Goal: Task Accomplishment & Management: Manage account settings

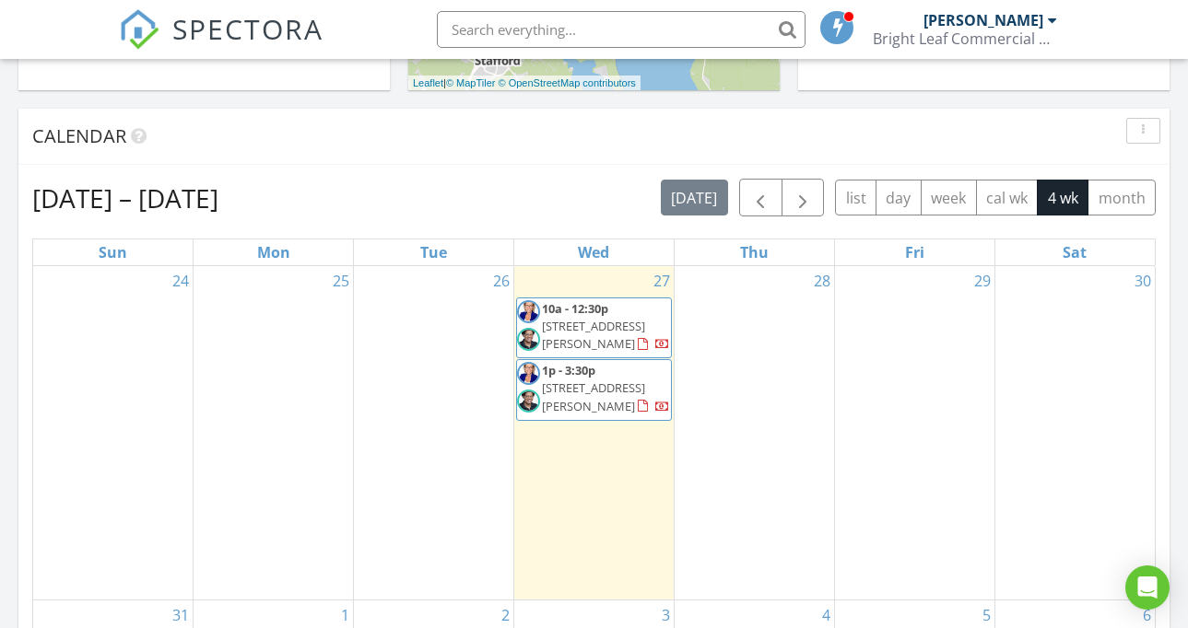
scroll to position [708, 0]
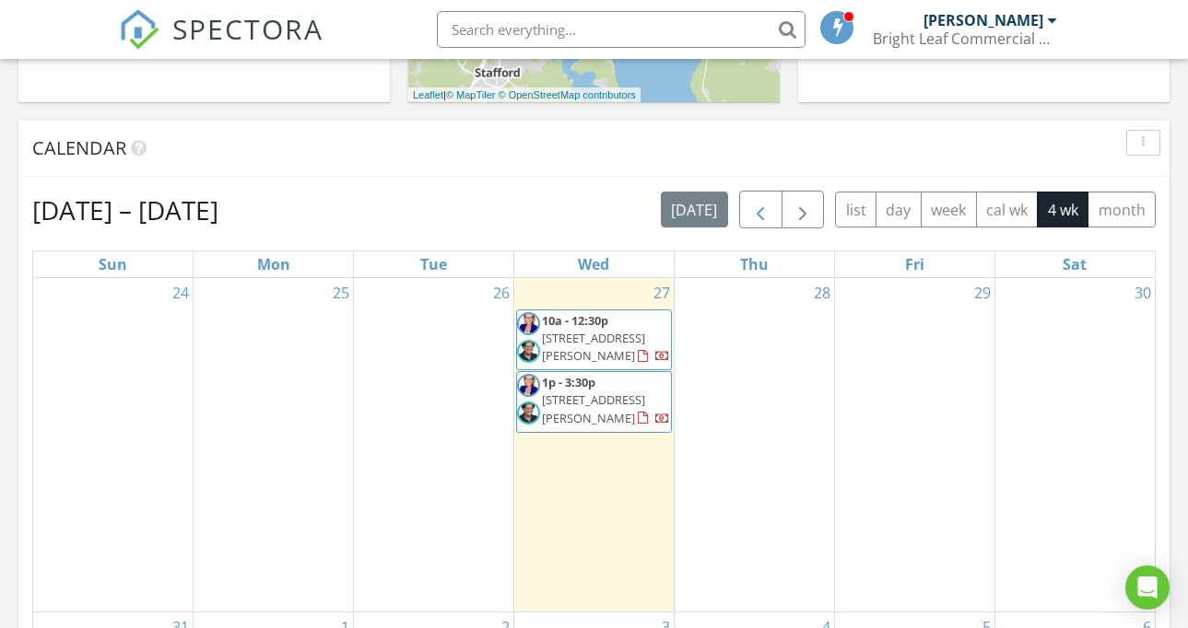
click at [759, 204] on span "button" at bounding box center [760, 210] width 22 height 22
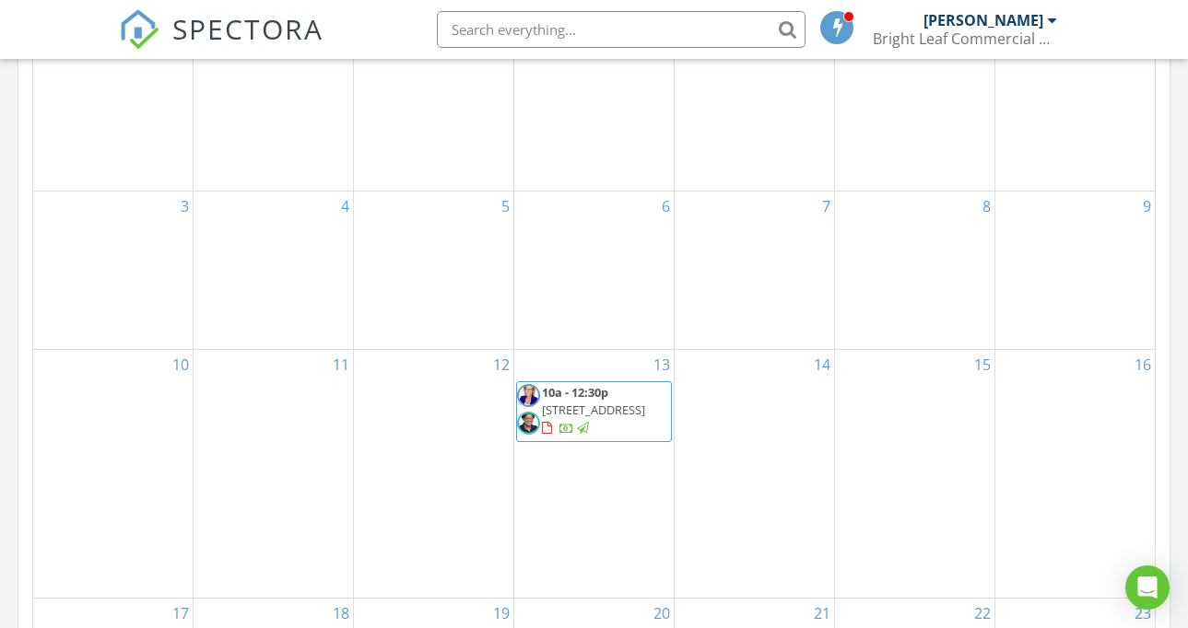
scroll to position [966, 0]
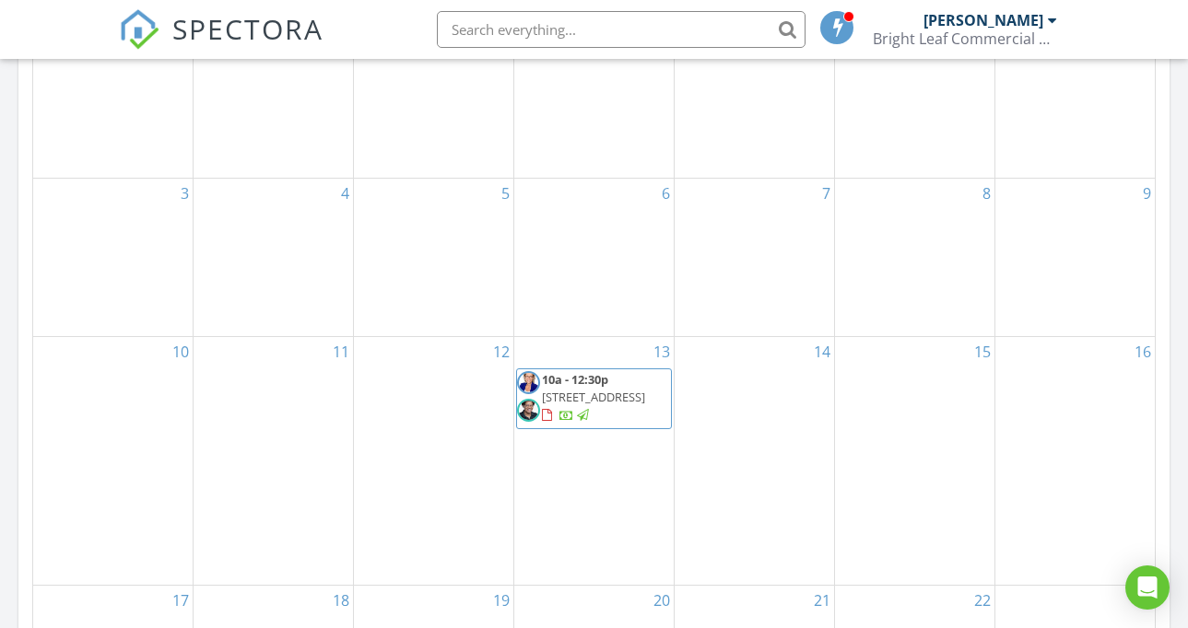
click at [602, 405] on span "13436 Richmond Hwy, Woodbridge 22191" at bounding box center [593, 397] width 103 height 17
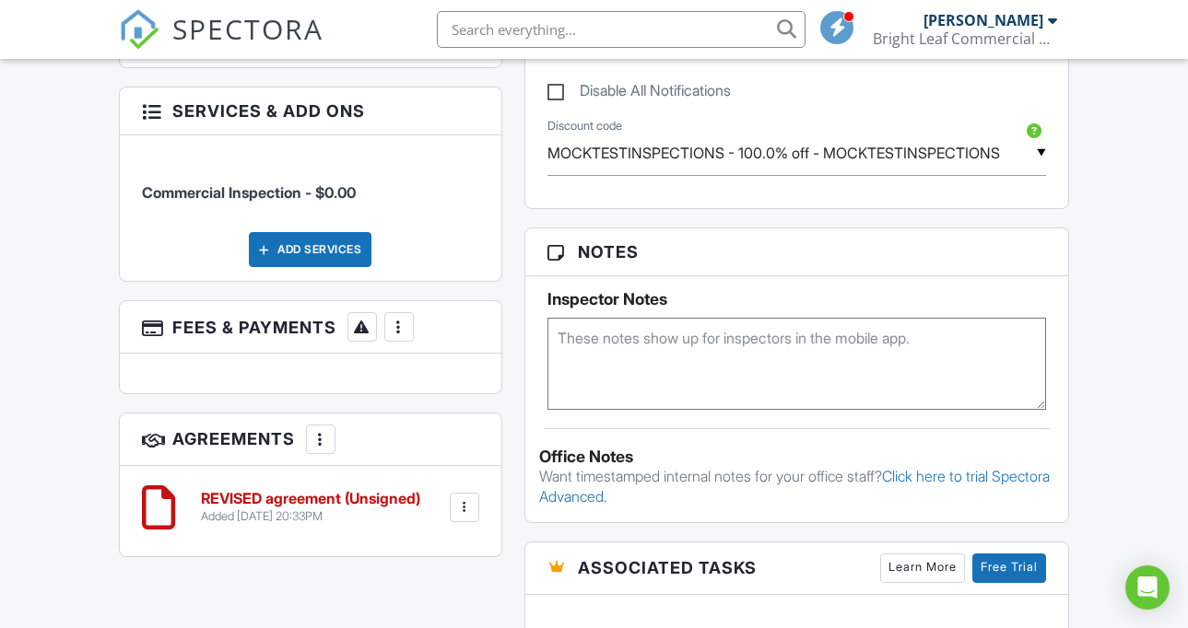
scroll to position [1220, 0]
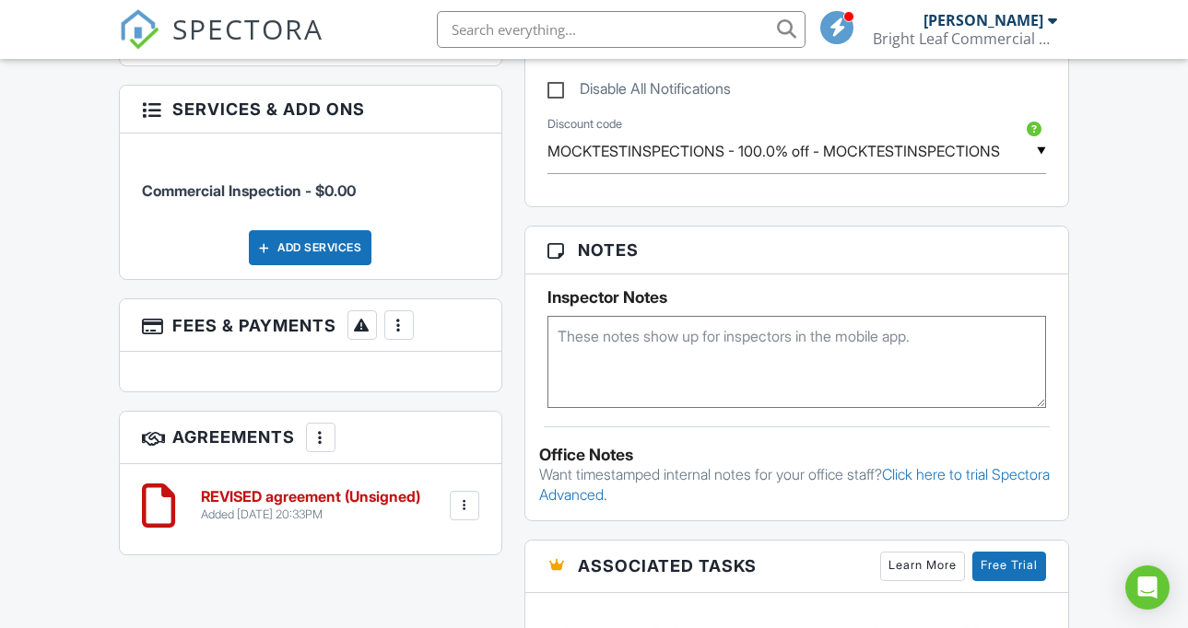
click at [463, 497] on div at bounding box center [464, 506] width 18 height 18
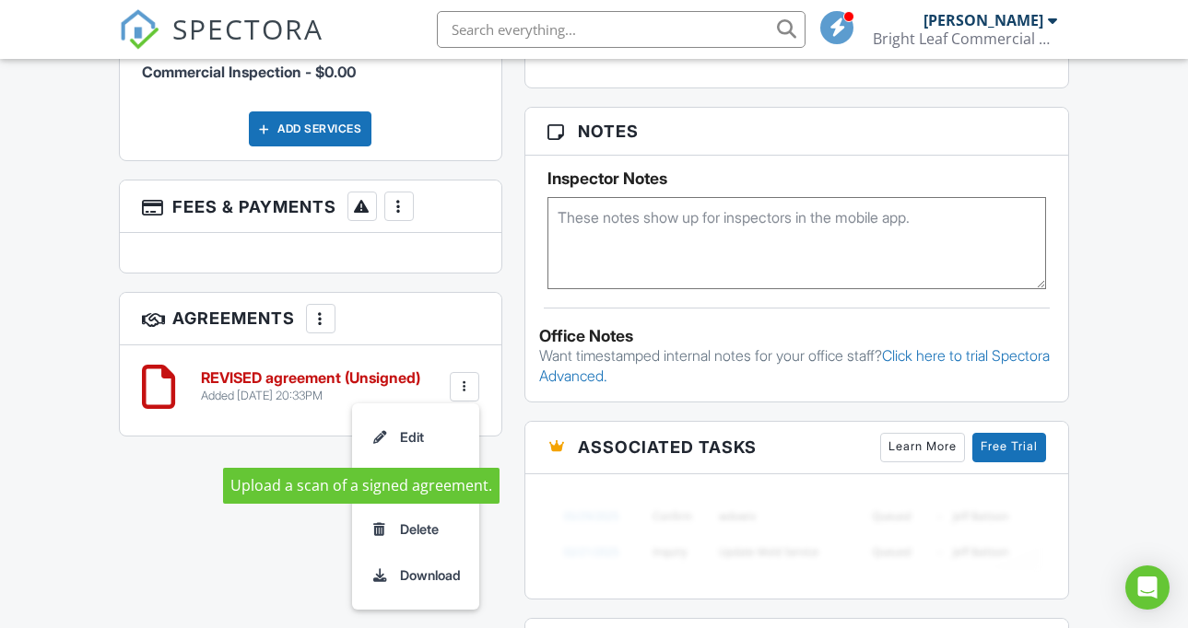
scroll to position [1339, 0]
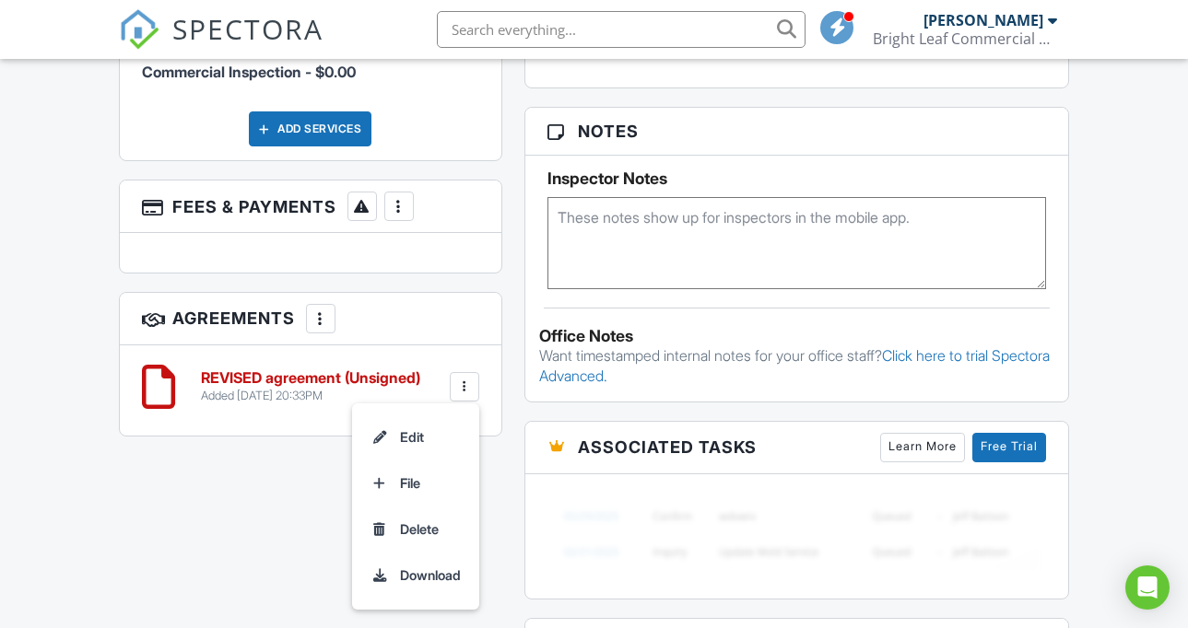
click at [287, 511] on div "All emails and texts are disabled for this inspection! All emails and texts hav…" at bounding box center [594, 54] width 972 height 1707
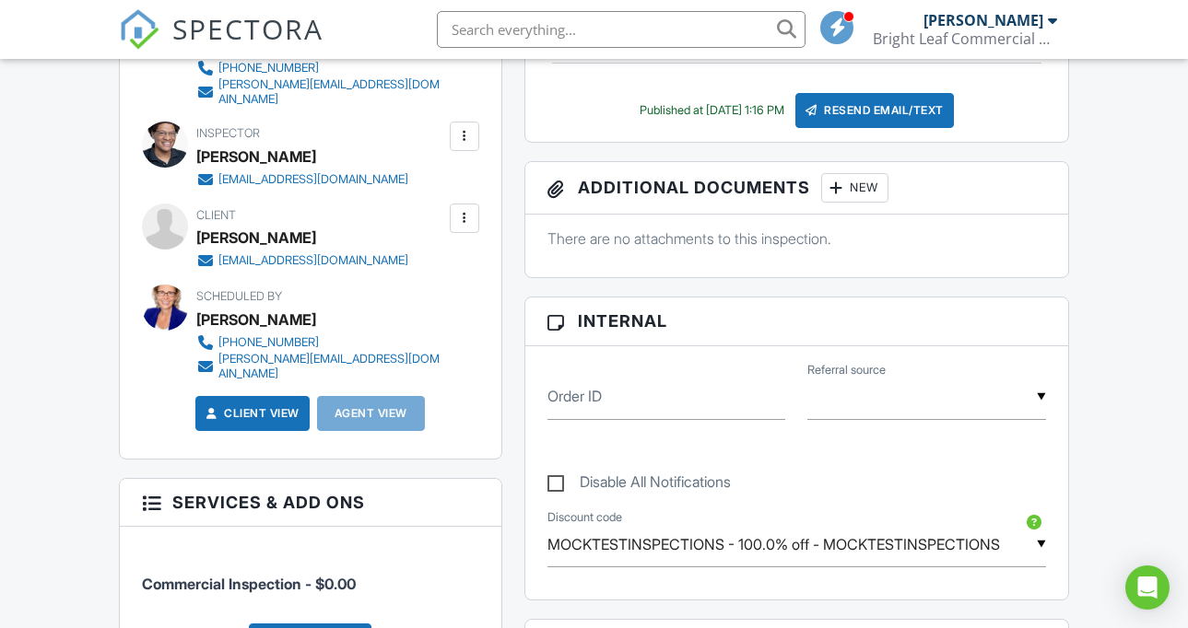
scroll to position [832, 0]
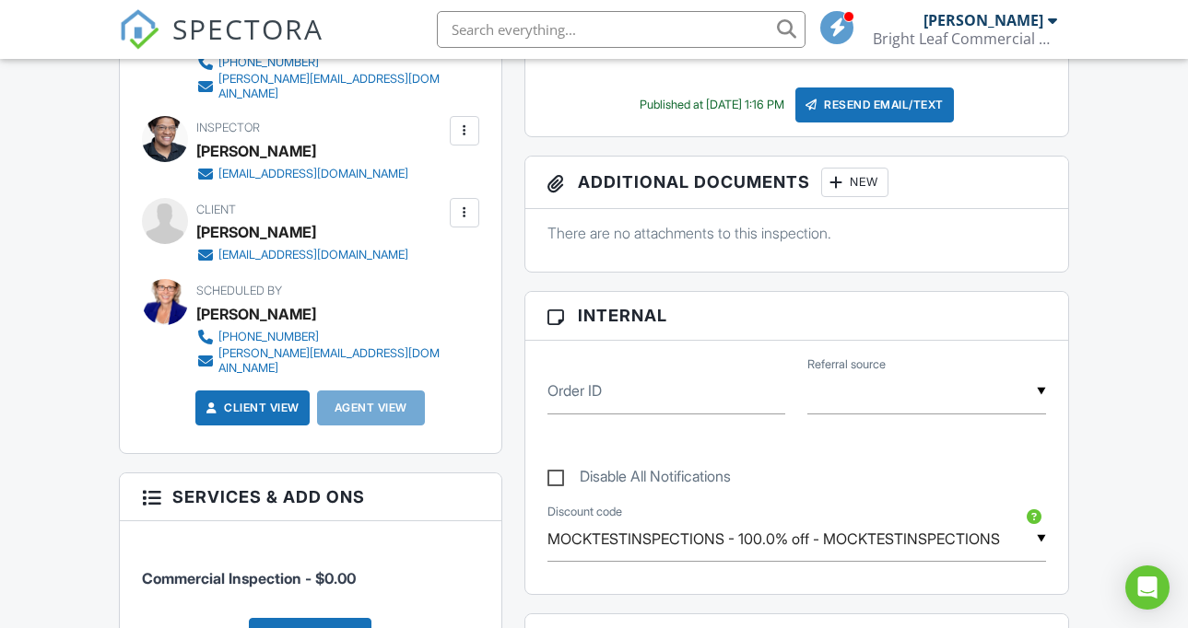
click at [288, 399] on link "Client View" at bounding box center [251, 408] width 98 height 18
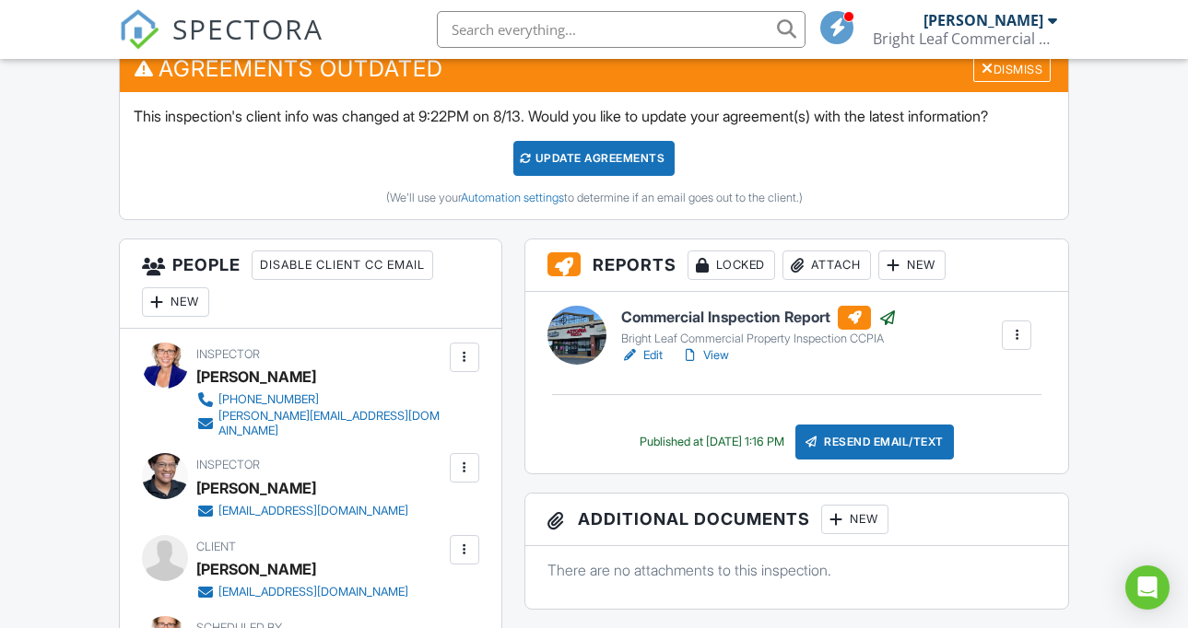
scroll to position [468, 0]
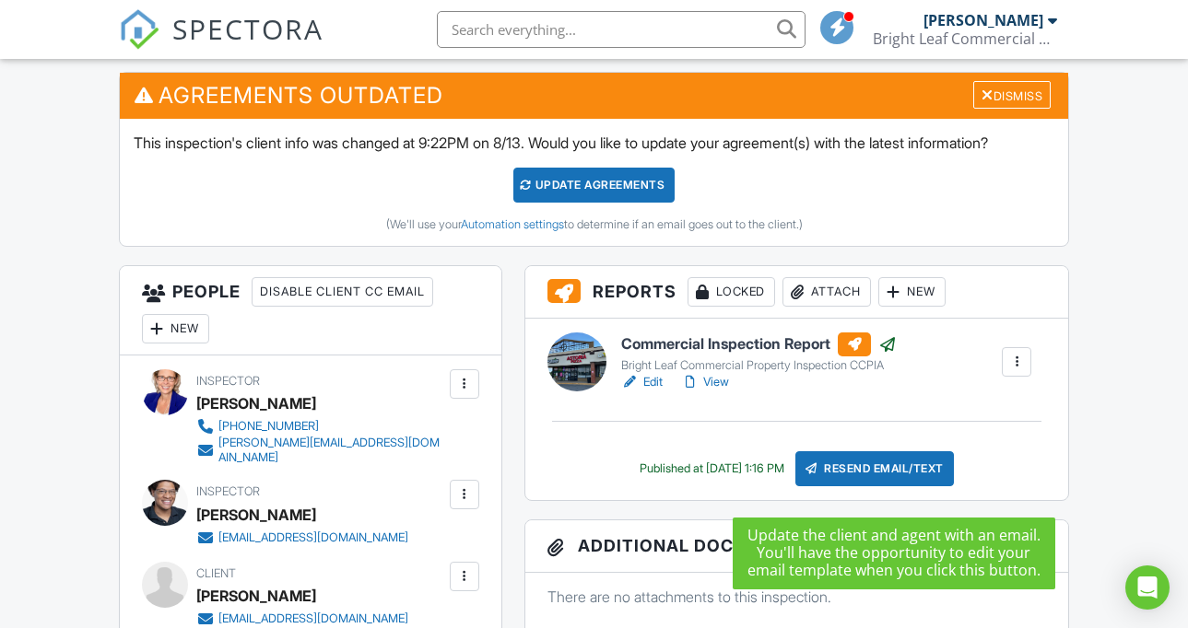
click at [884, 486] on div "Resend Email/Text" at bounding box center [874, 468] width 158 height 35
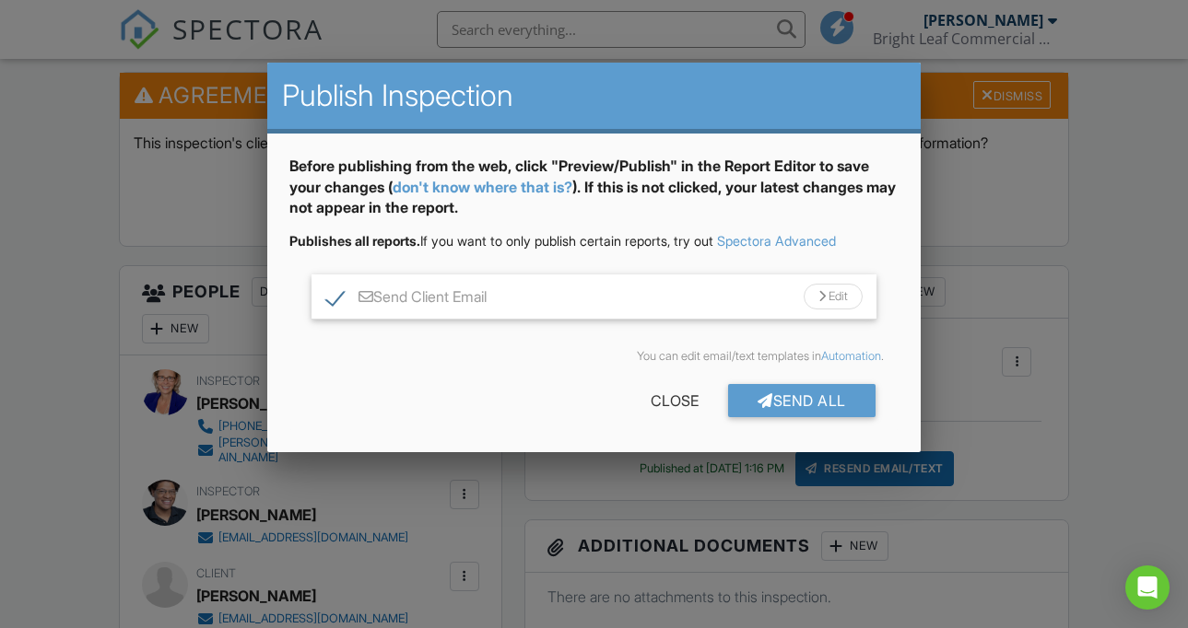
click at [827, 293] on div "Edit" at bounding box center [832, 297] width 59 height 26
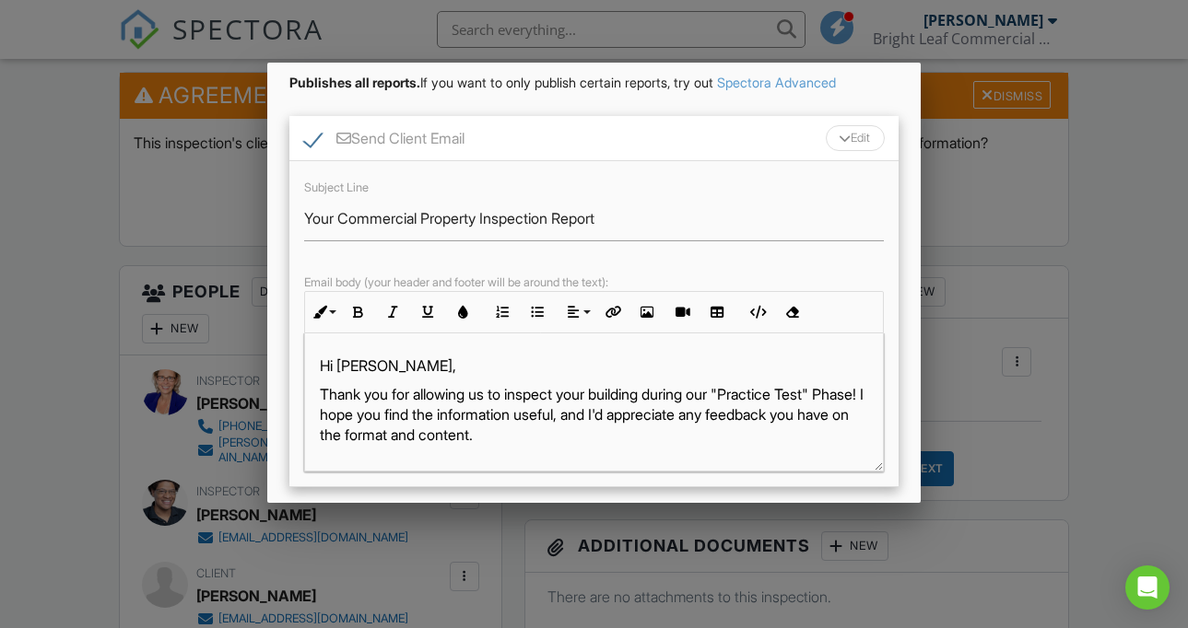
scroll to position [159, 0]
click at [648, 217] on input "Your Commercial Property Inspection Report" at bounding box center [594, 217] width 580 height 45
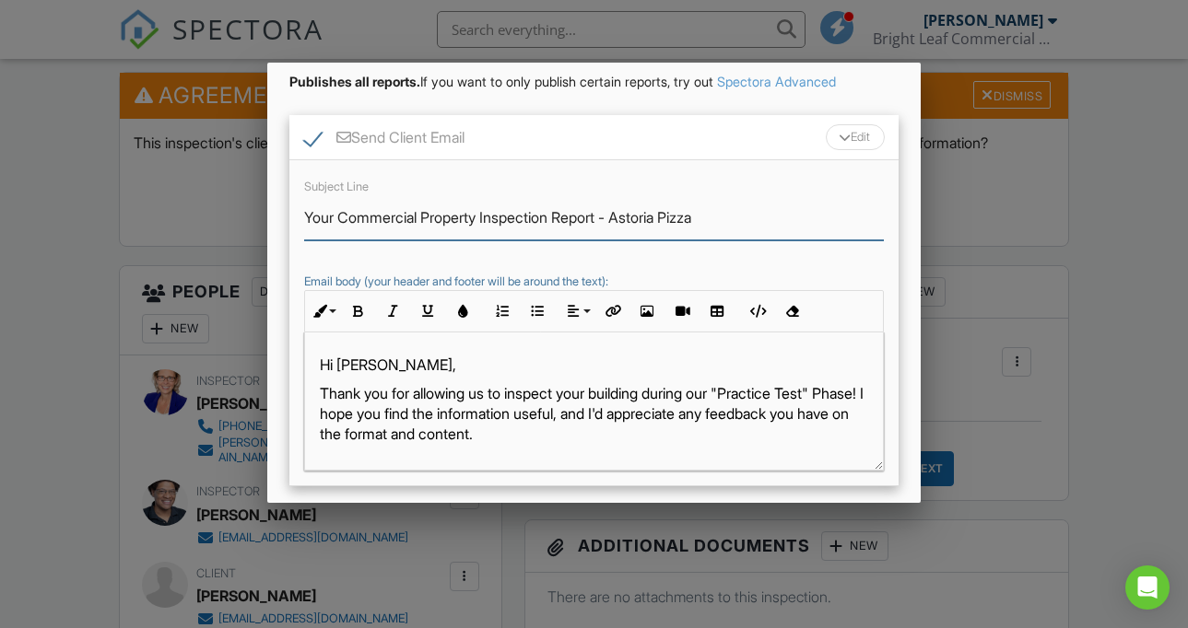
type input "Your Commercial Property Inspection Report - Astoria Pizza"
click at [580, 368] on p "Hi [PERSON_NAME]," at bounding box center [594, 365] width 548 height 20
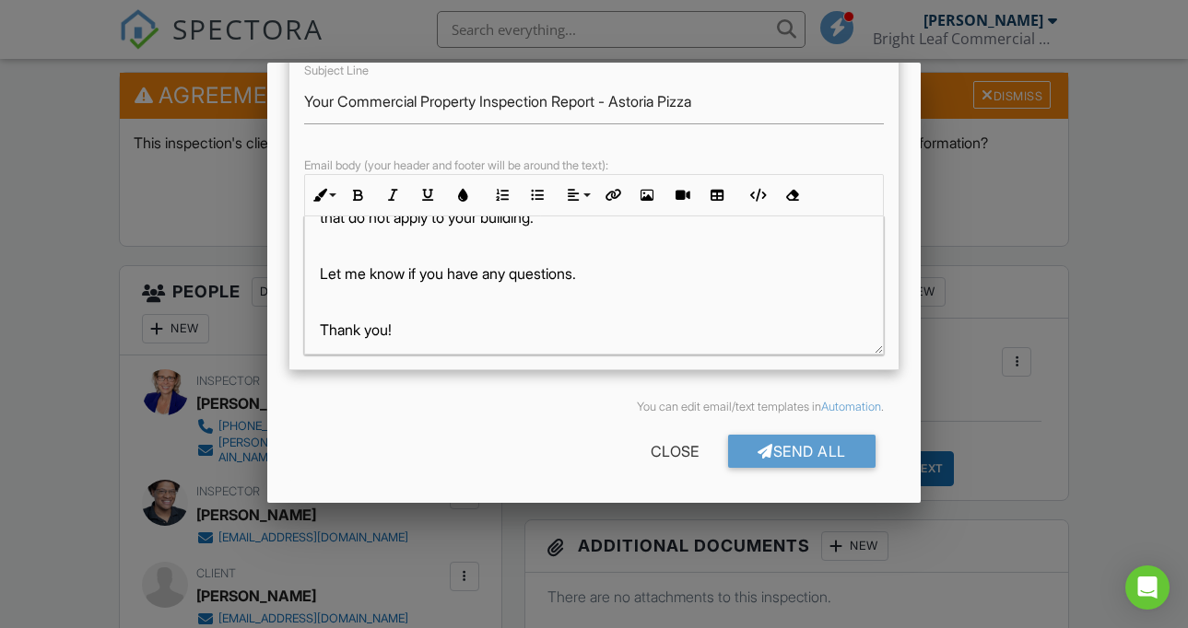
scroll to position [275, 0]
click at [757, 445] on div at bounding box center [765, 452] width 16 height 15
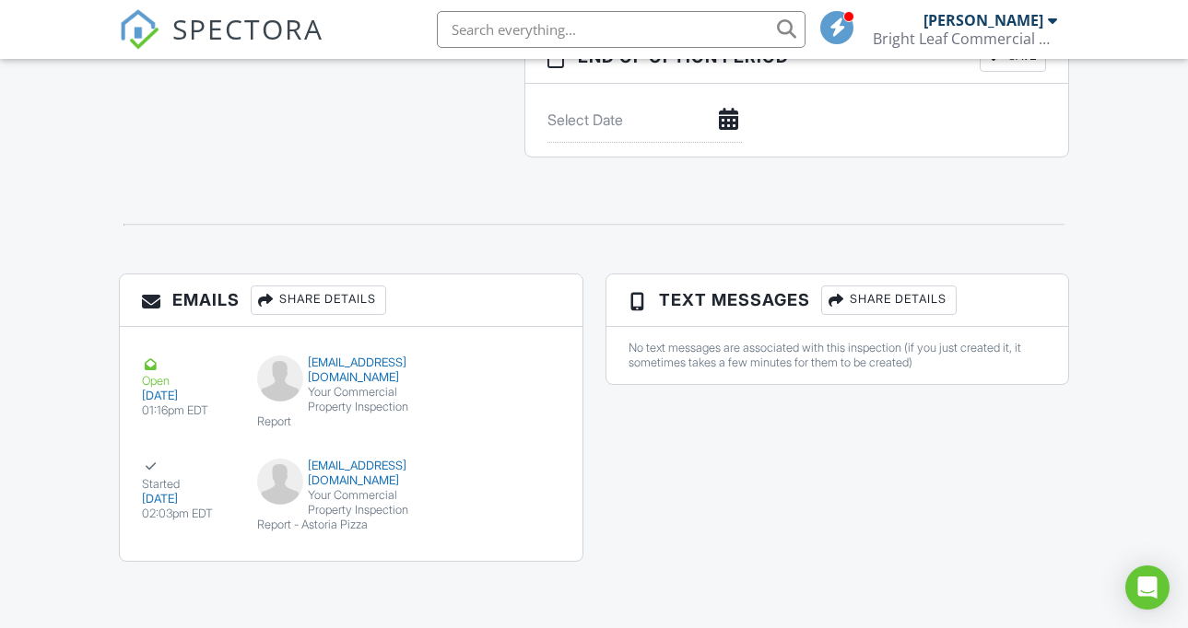
scroll to position [2139, 0]
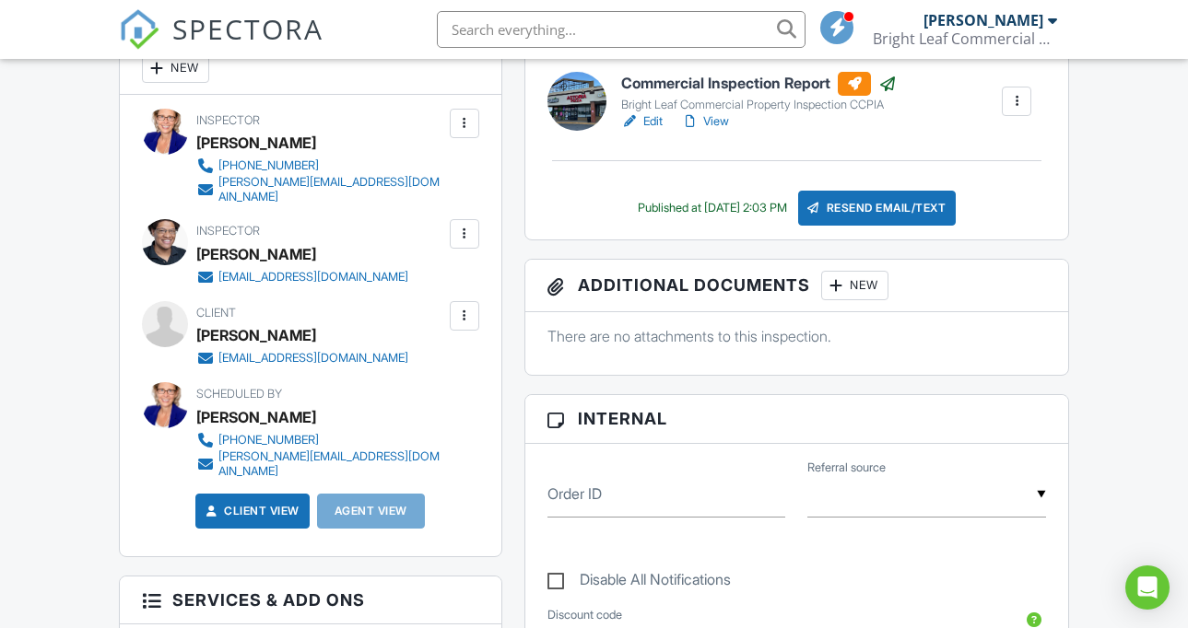
scroll to position [378, 0]
